Goal: Information Seeking & Learning: Find specific page/section

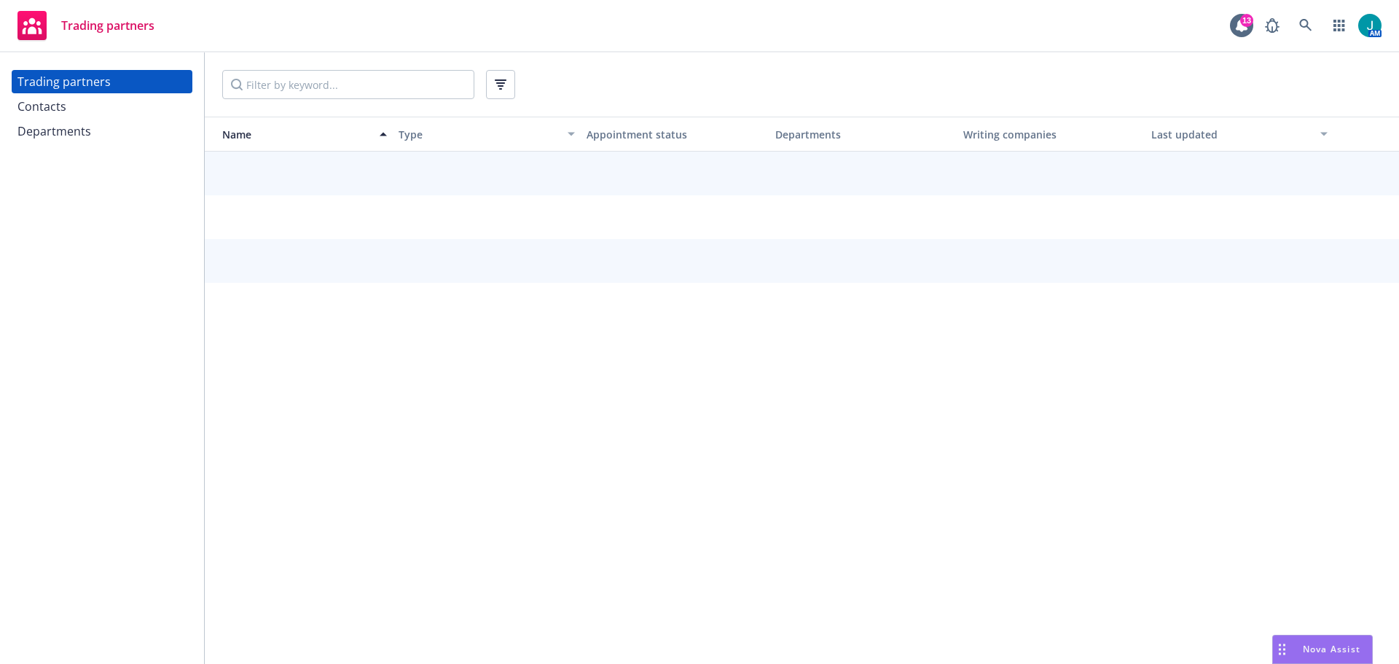
click at [77, 127] on div "Departments" at bounding box center [54, 131] width 74 height 23
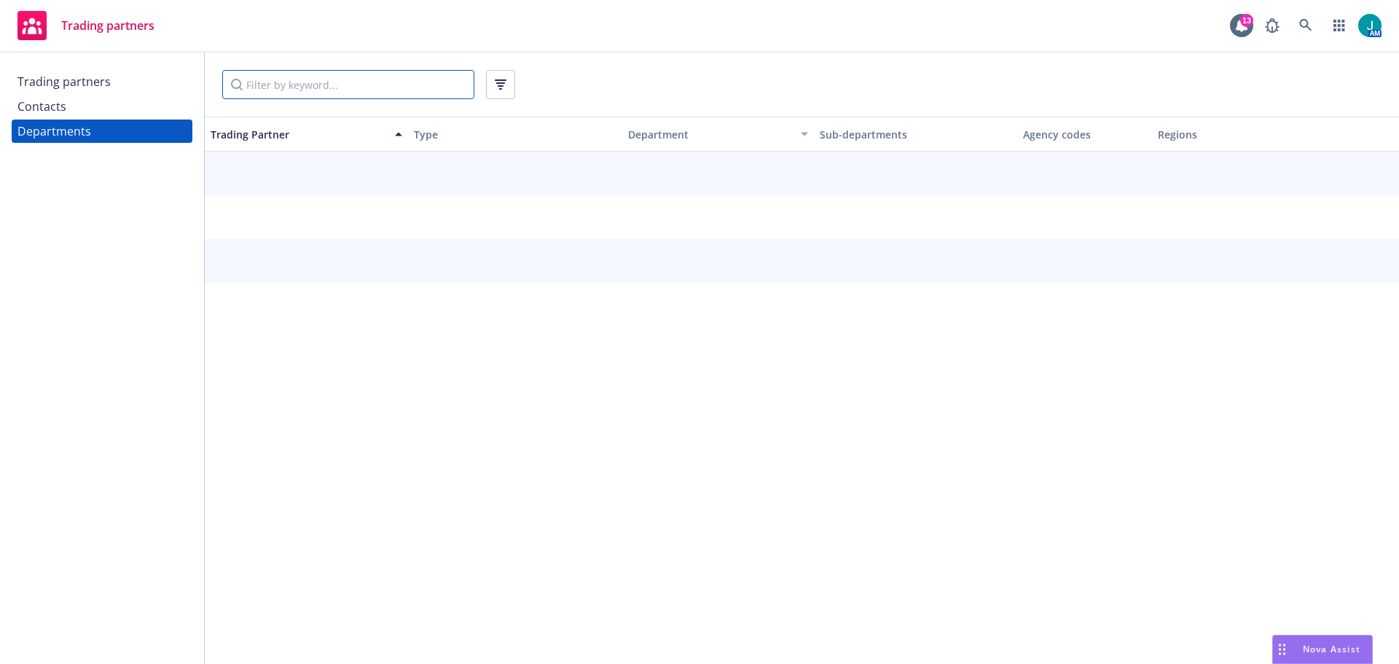
click at [250, 78] on input "Filter by keyword..." at bounding box center [348, 84] width 252 height 29
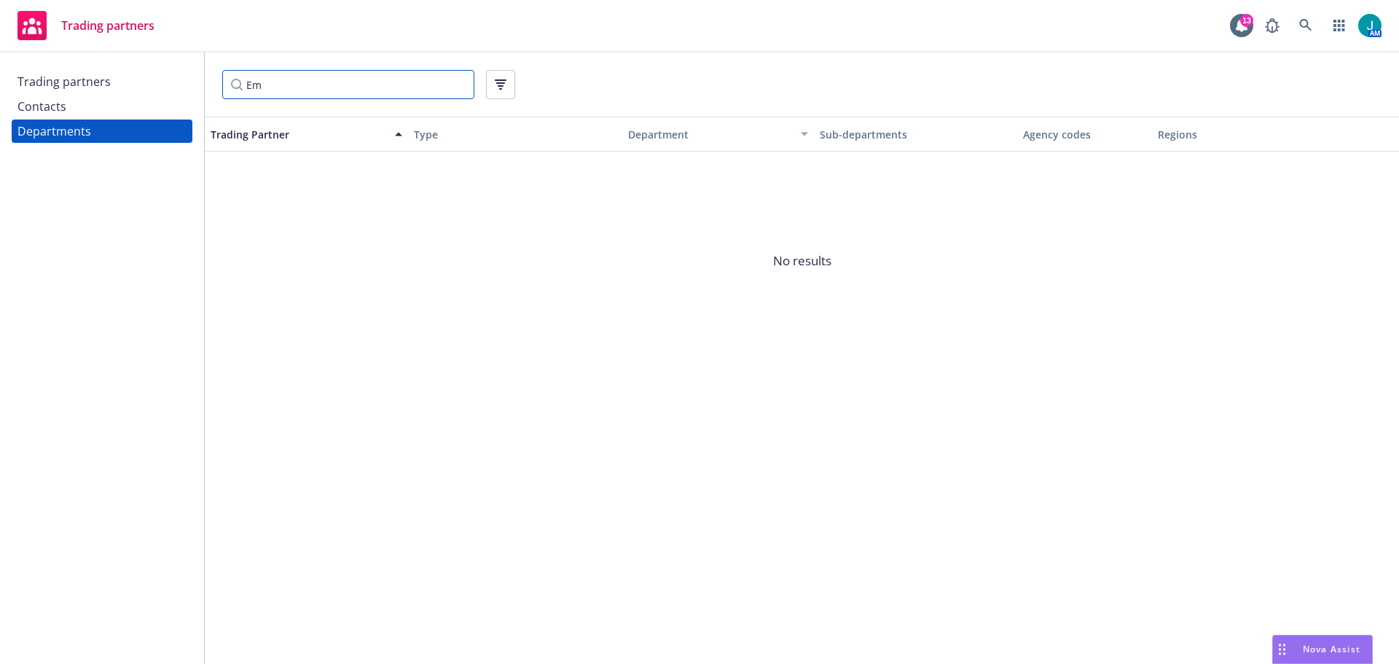
type input "E"
type input "EPLI"
click at [50, 103] on div "Contacts" at bounding box center [41, 106] width 49 height 23
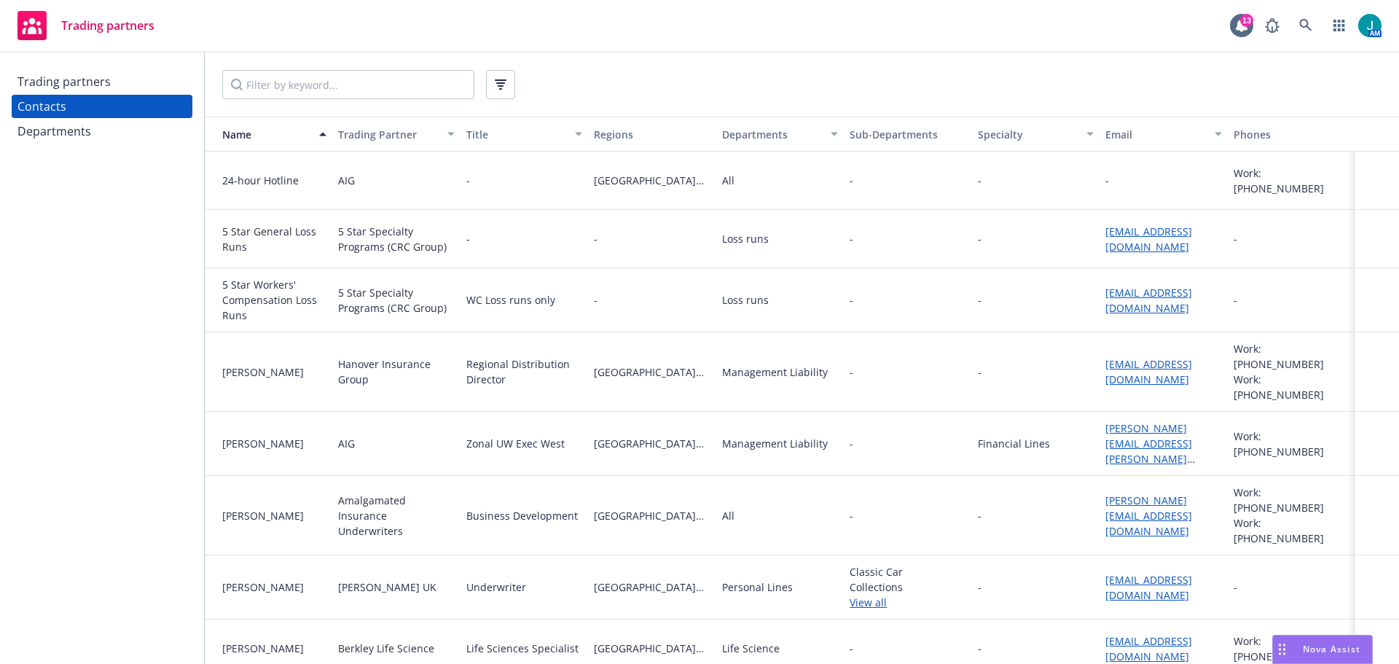
click at [130, 79] on div "Trading partners" at bounding box center [101, 81] width 169 height 23
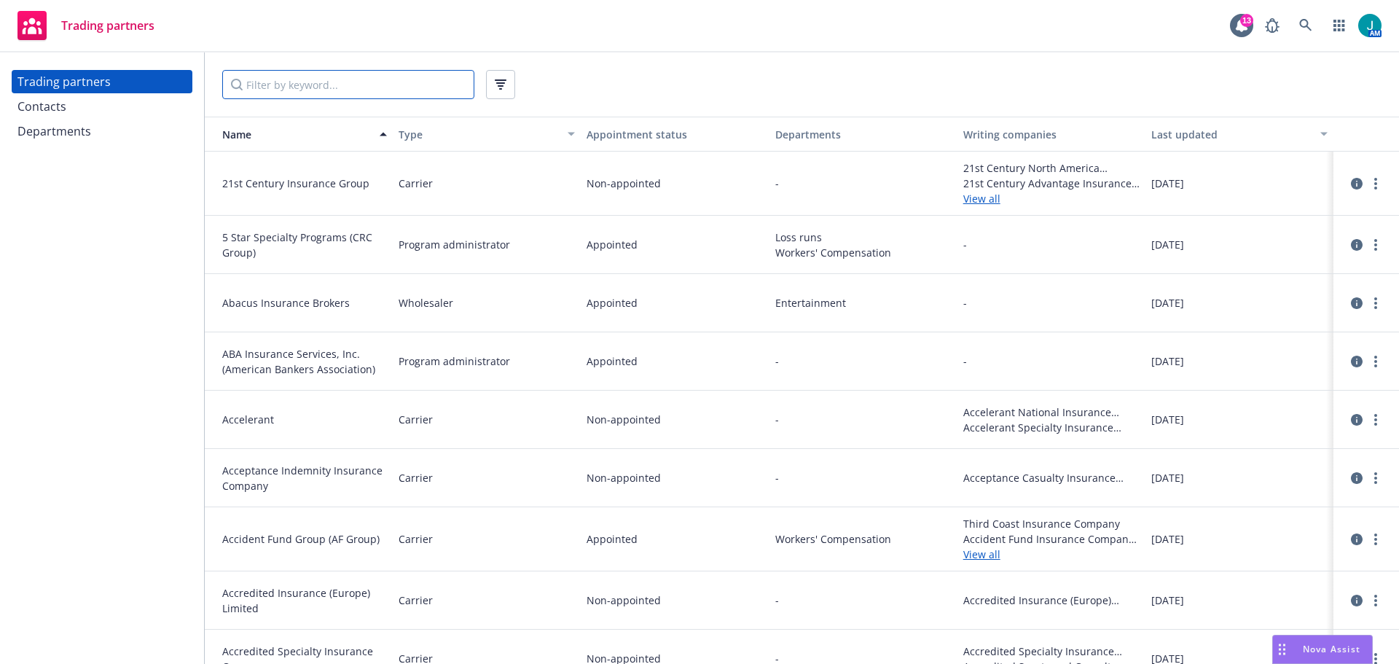
click at [310, 73] on input "Filter by keyword..." at bounding box center [348, 84] width 252 height 29
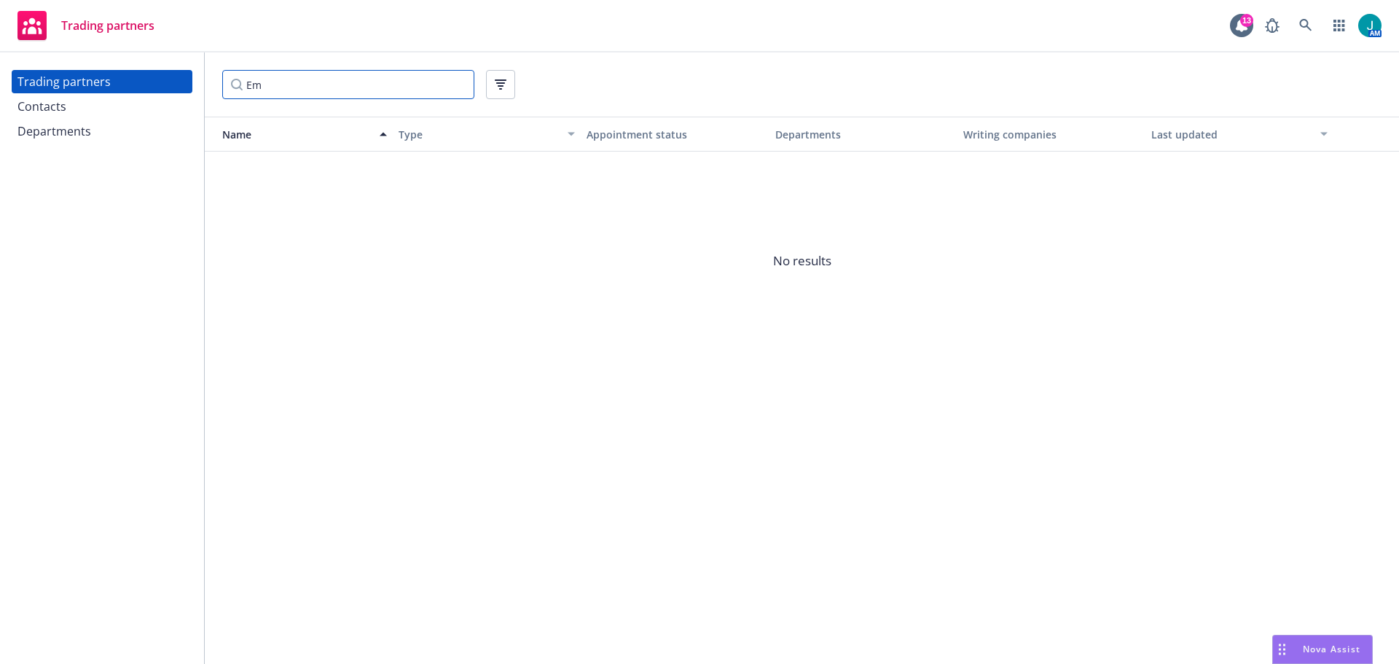
type input "E"
type input "EPLI"
